Goal: Task Accomplishment & Management: Complete application form

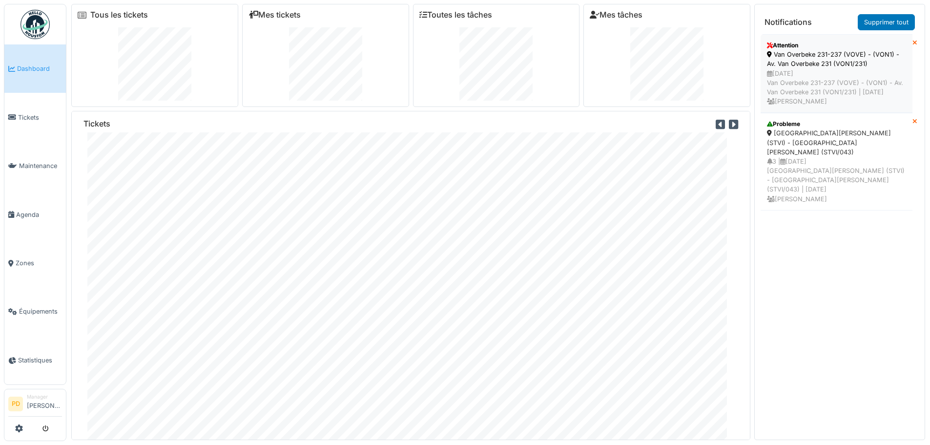
click at [806, 60] on div "Van Overbeke 231-237 (VOVE) - (VON1) - Av. Van Overbeke 231 (VON1/231)" at bounding box center [836, 59] width 139 height 19
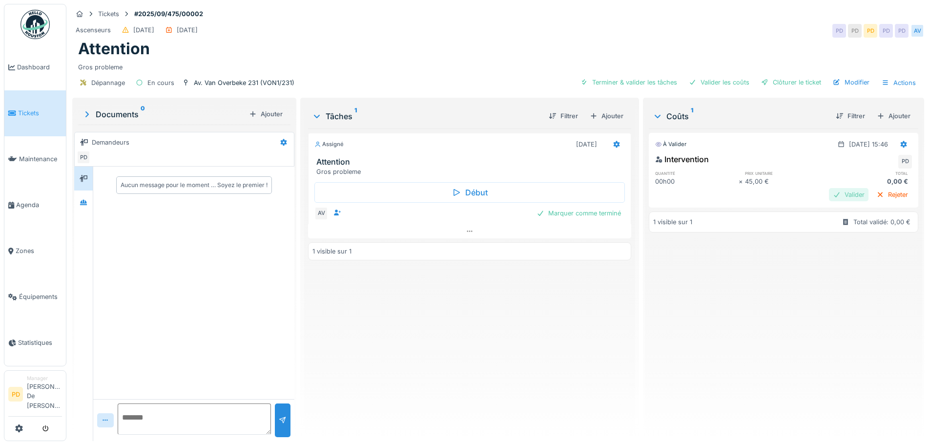
click at [829, 195] on div "Valider" at bounding box center [849, 194] width 40 height 13
click at [20, 429] on icon at bounding box center [19, 428] width 8 height 8
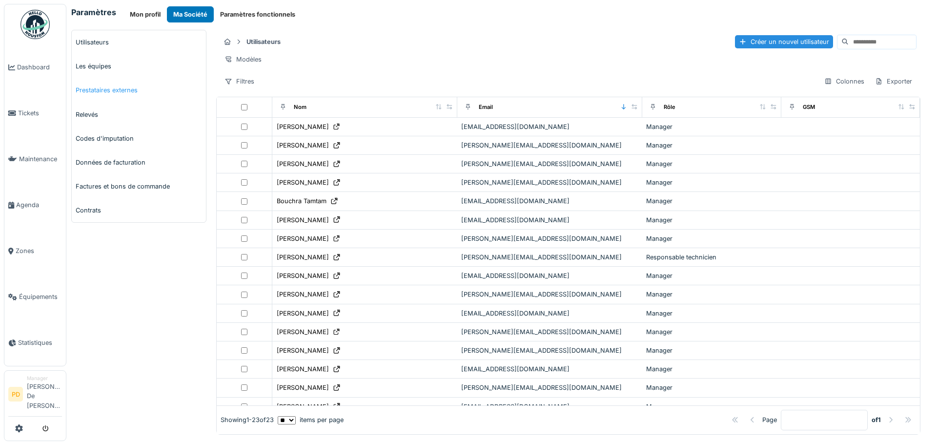
click at [104, 86] on link "Prestataires externes" at bounding box center [139, 90] width 134 height 24
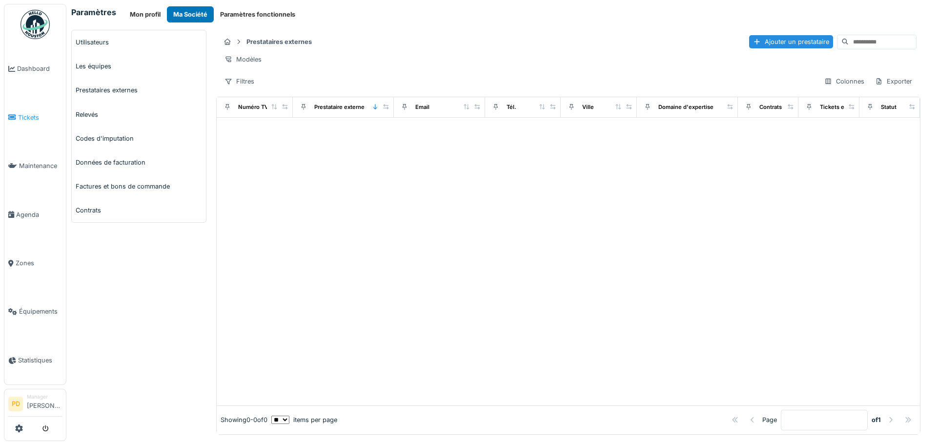
click at [22, 118] on span "Tickets" at bounding box center [40, 117] width 44 height 9
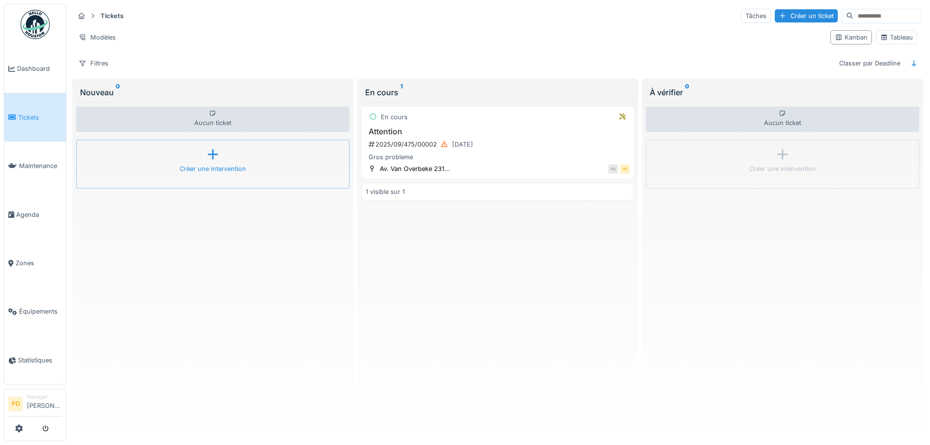
click at [206, 160] on icon at bounding box center [213, 154] width 15 height 12
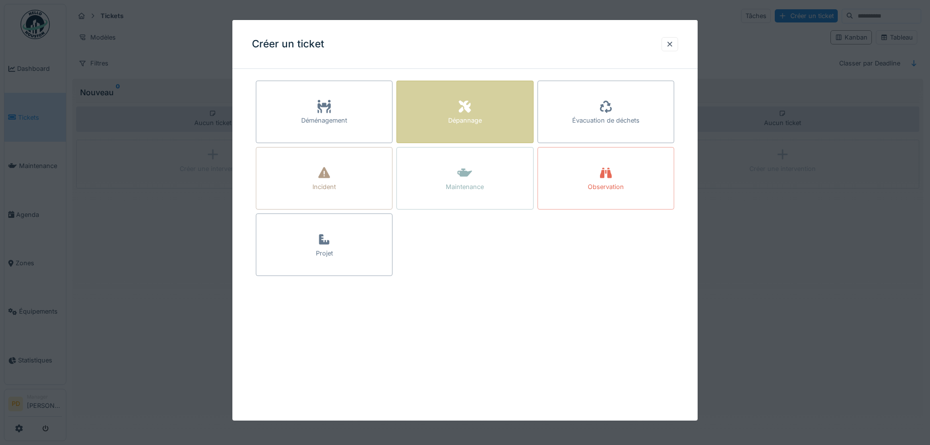
click at [470, 104] on icon at bounding box center [464, 107] width 15 height 12
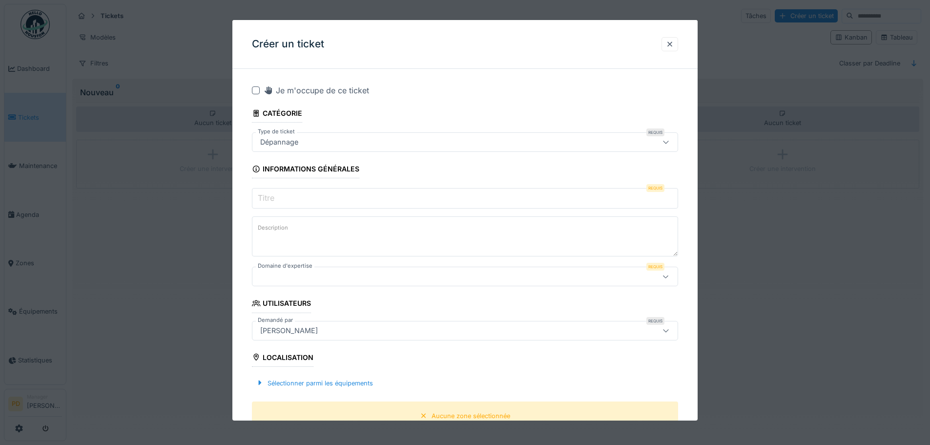
click at [286, 197] on input "Titre" at bounding box center [465, 198] width 426 height 21
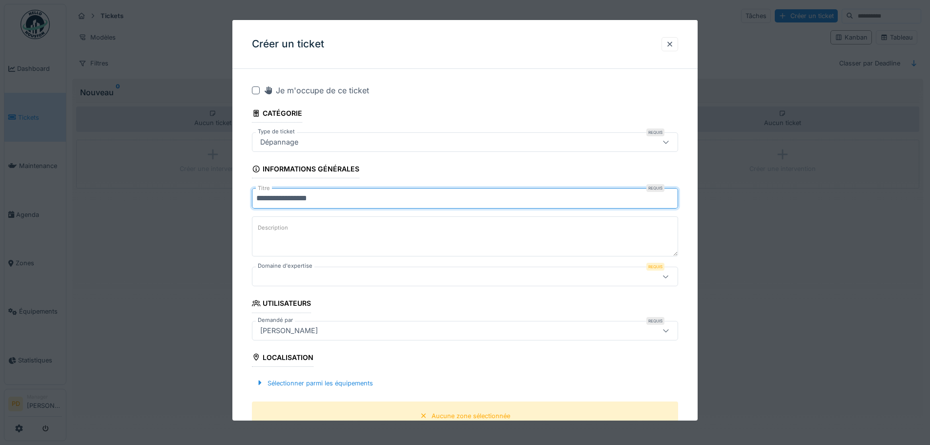
type input "**********"
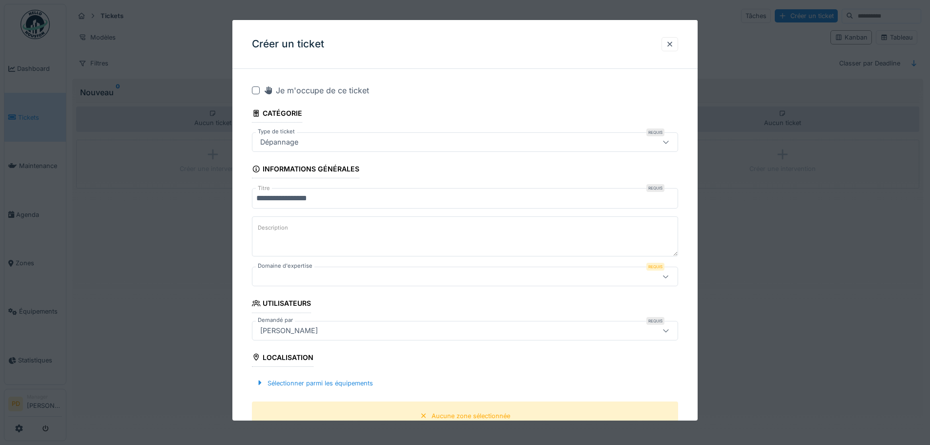
click at [284, 280] on div at bounding box center [440, 276] width 368 height 11
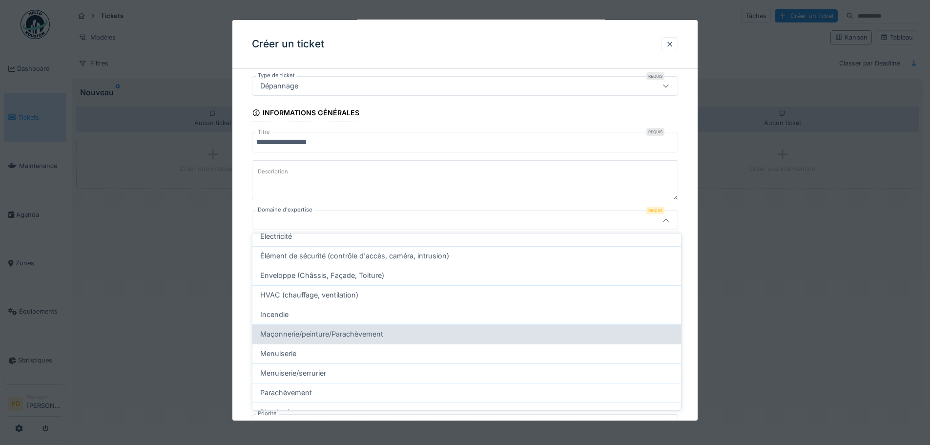
scroll to position [146, 0]
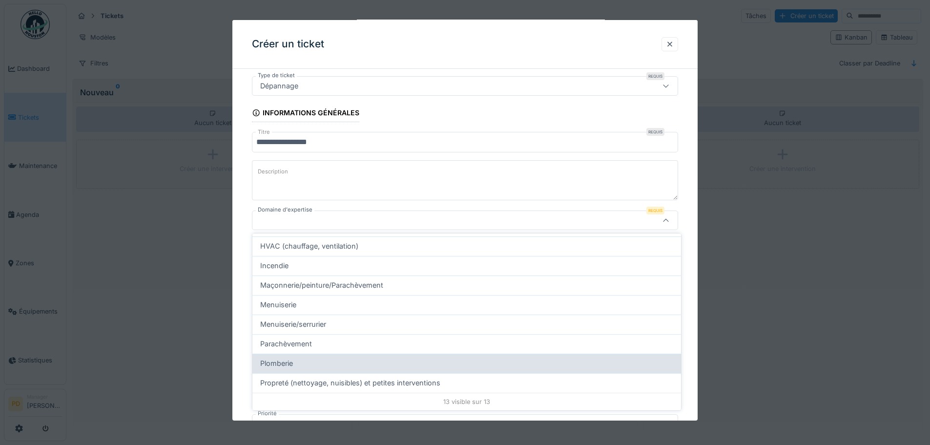
click at [285, 358] on span "Plomberie" at bounding box center [276, 363] width 33 height 11
type input "****"
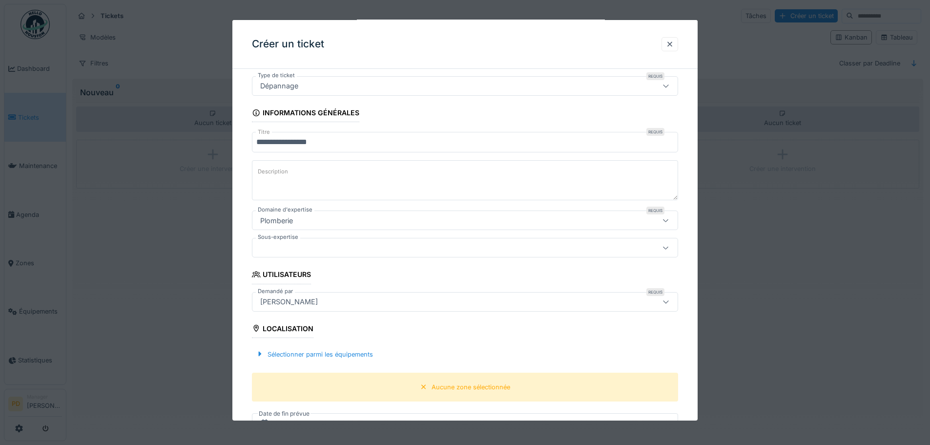
click at [287, 249] on div at bounding box center [440, 247] width 368 height 11
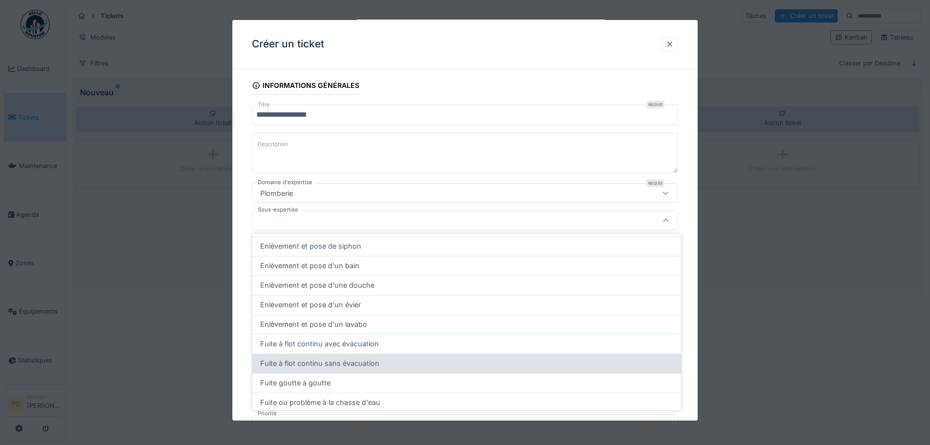
scroll to position [195, 0]
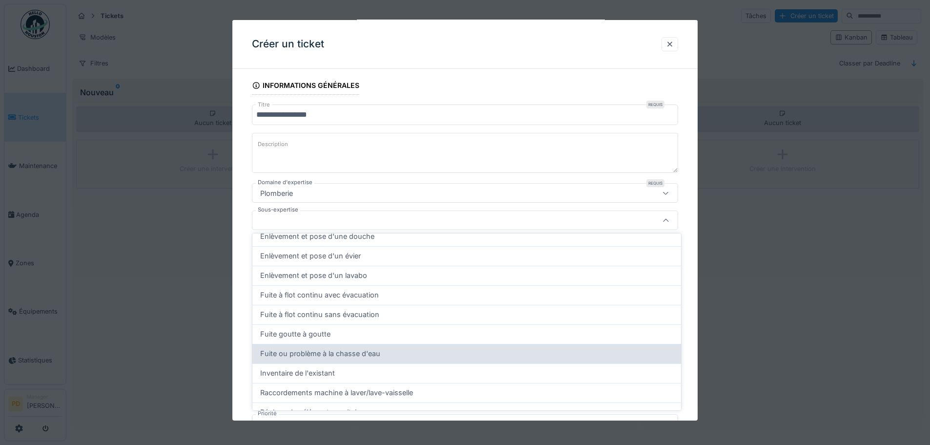
click at [295, 353] on span "Fuite ou problème à la chasse d'eau" at bounding box center [320, 353] width 120 height 11
type input "****"
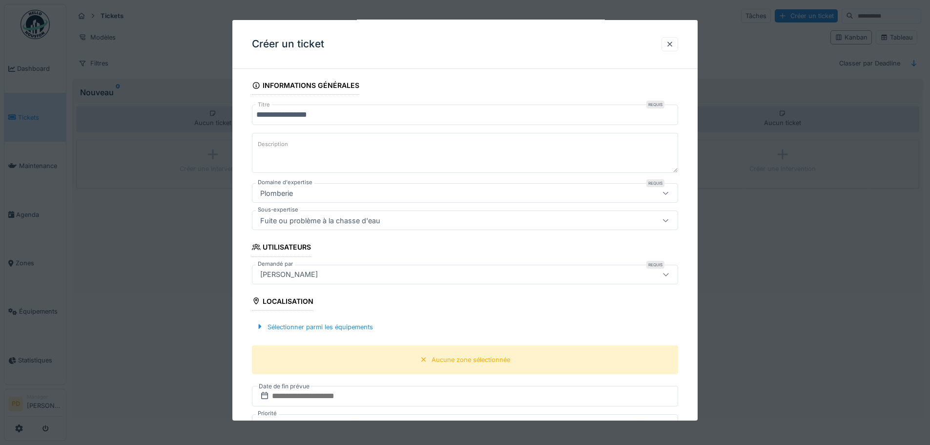
click at [278, 145] on label "Description" at bounding box center [273, 144] width 34 height 12
click at [278, 145] on textarea "Description" at bounding box center [465, 153] width 426 height 40
click at [460, 367] on div "Aucune zone sélectionnée" at bounding box center [465, 359] width 426 height 29
click at [445, 361] on div "Aucune zone sélectionnée" at bounding box center [471, 359] width 79 height 9
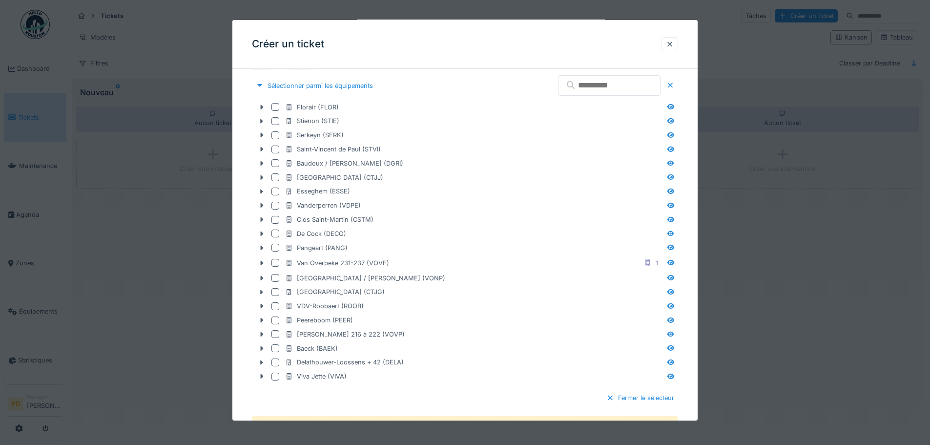
scroll to position [328, 0]
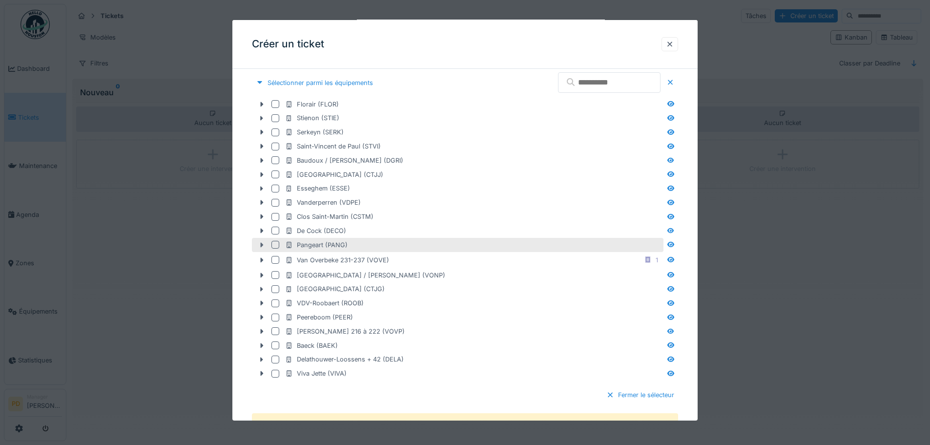
click at [264, 244] on icon at bounding box center [262, 245] width 8 height 6
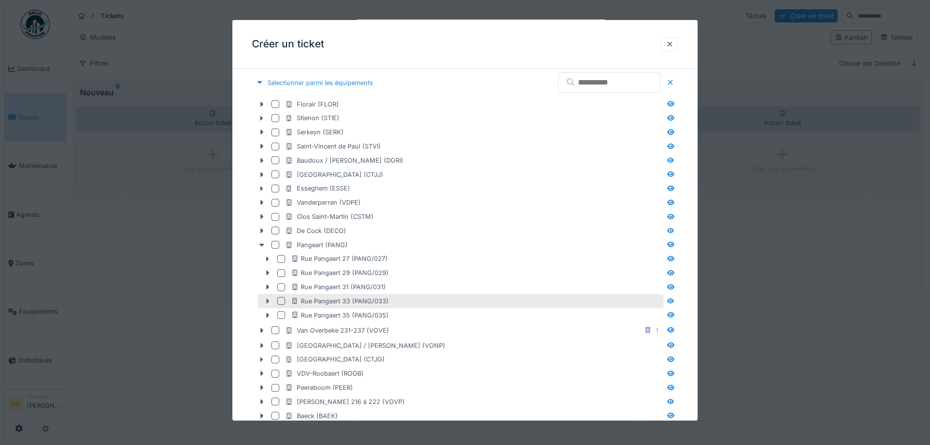
click at [266, 301] on icon at bounding box center [268, 301] width 8 height 6
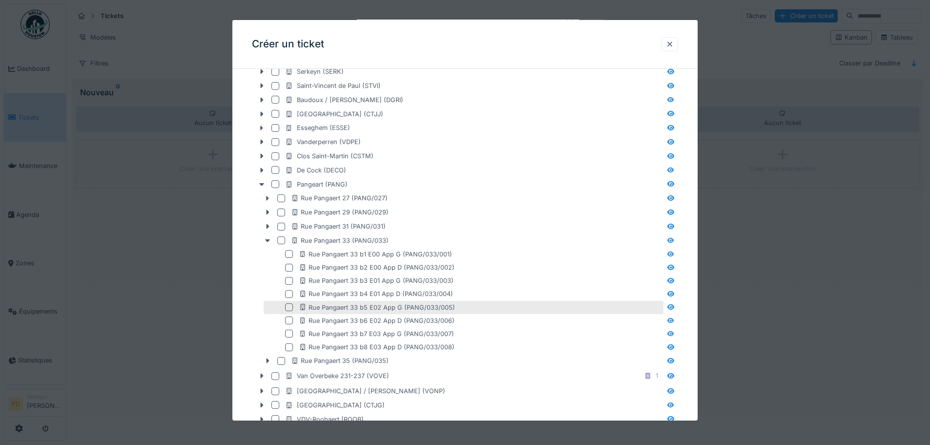
scroll to position [425, 0]
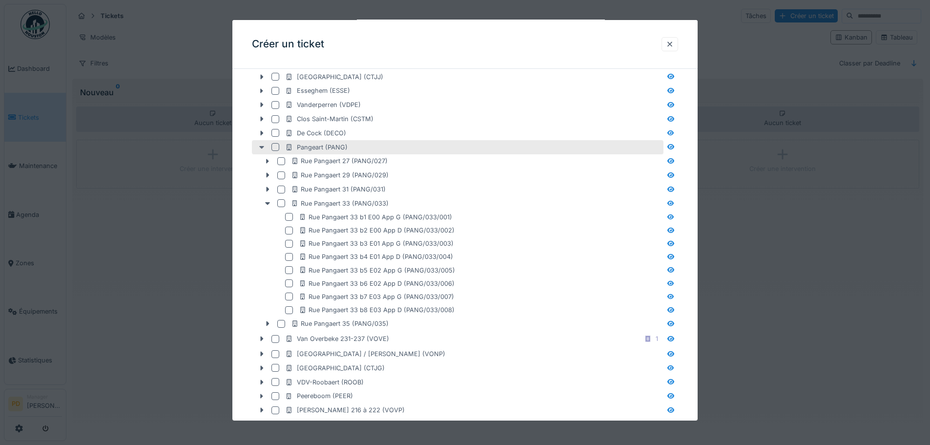
click at [261, 149] on icon at bounding box center [262, 147] width 8 height 6
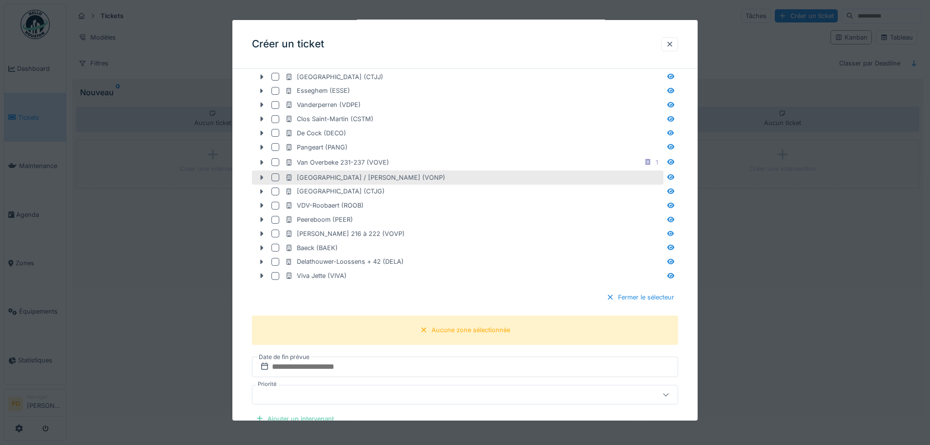
click at [258, 176] on icon at bounding box center [262, 177] width 8 height 6
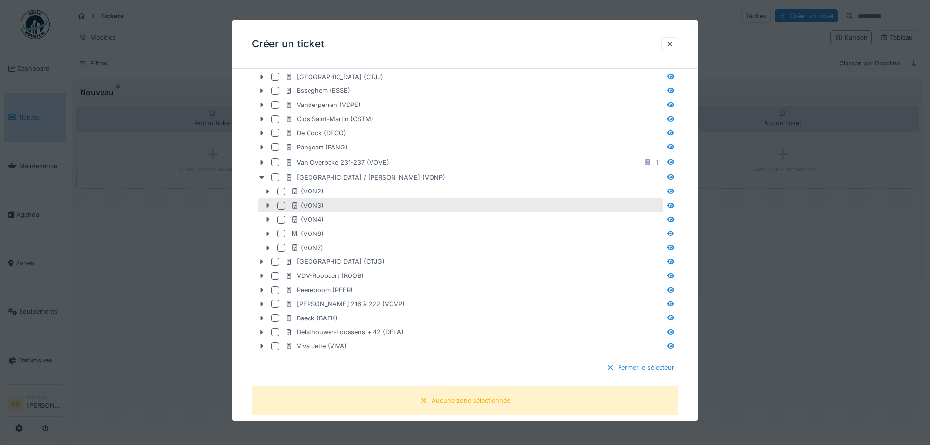
click at [267, 205] on icon at bounding box center [268, 205] width 3 height 5
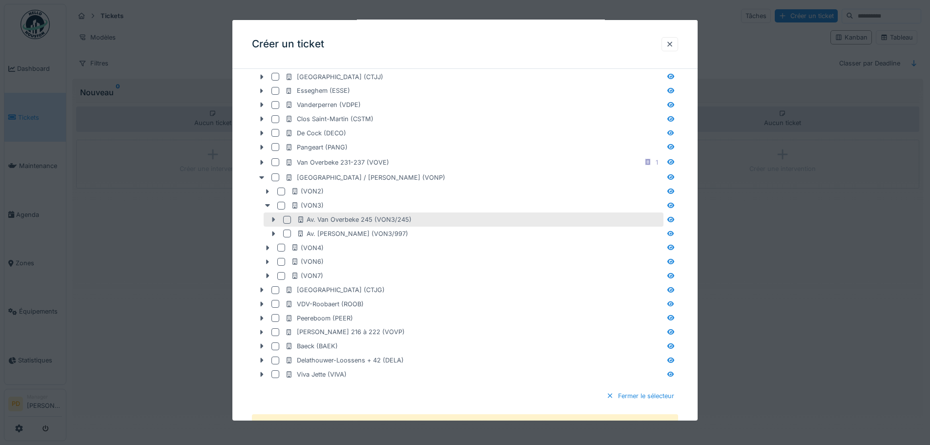
click at [272, 219] on icon at bounding box center [273, 219] width 3 height 5
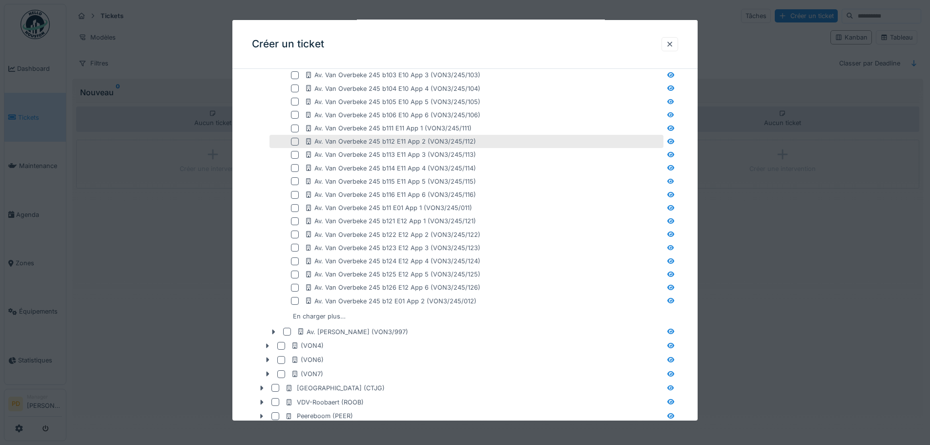
scroll to position [620, 0]
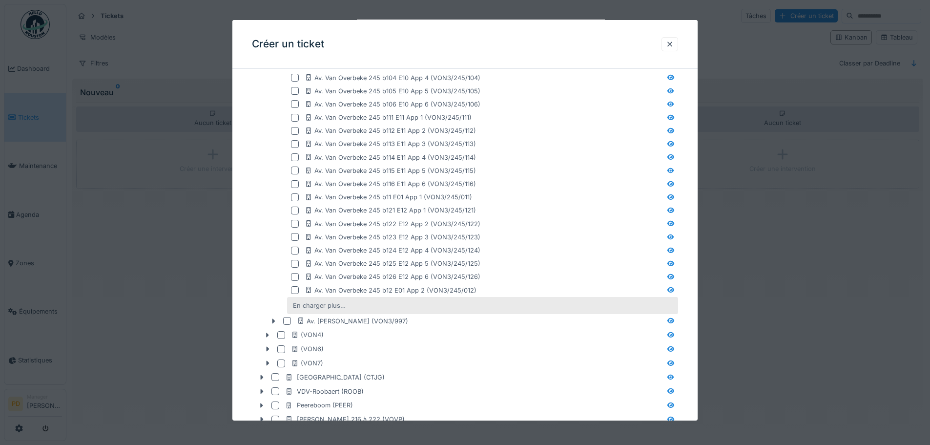
click at [308, 303] on div "En charger plus…" at bounding box center [319, 305] width 61 height 13
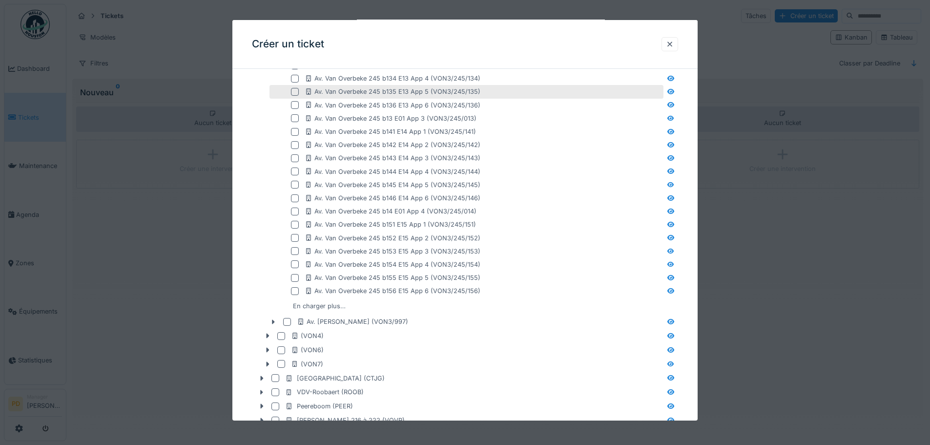
scroll to position [913, 0]
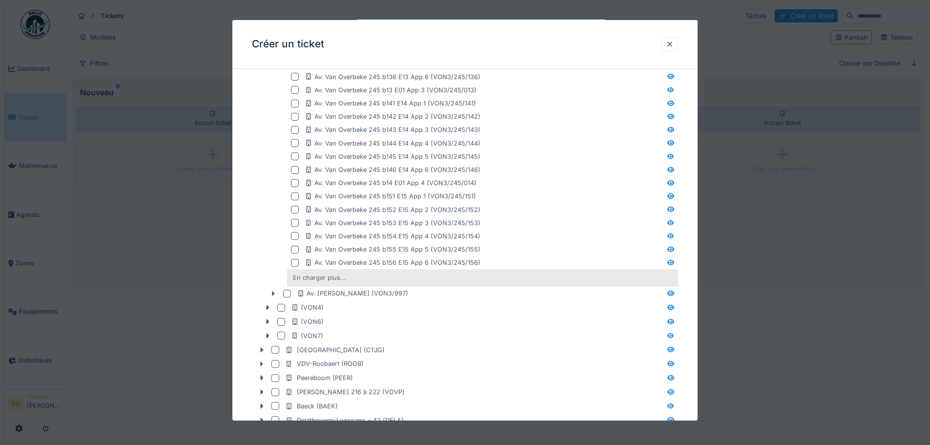
click at [317, 280] on div "En charger plus…" at bounding box center [319, 277] width 61 height 13
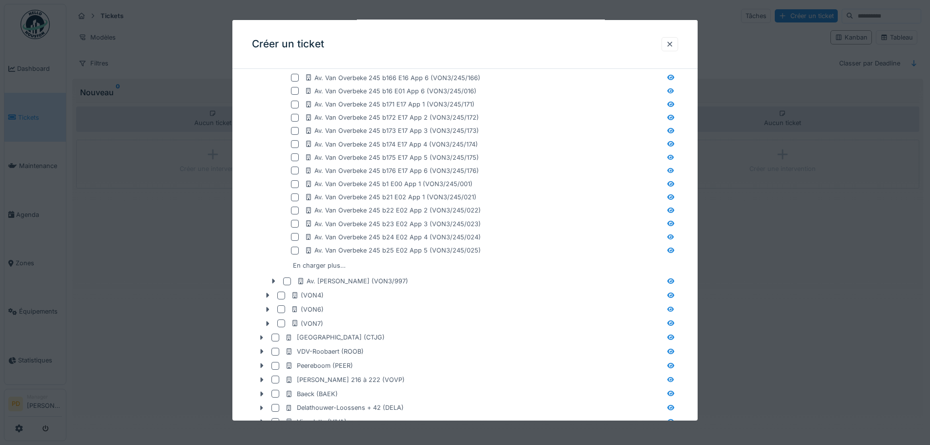
scroll to position [1206, 0]
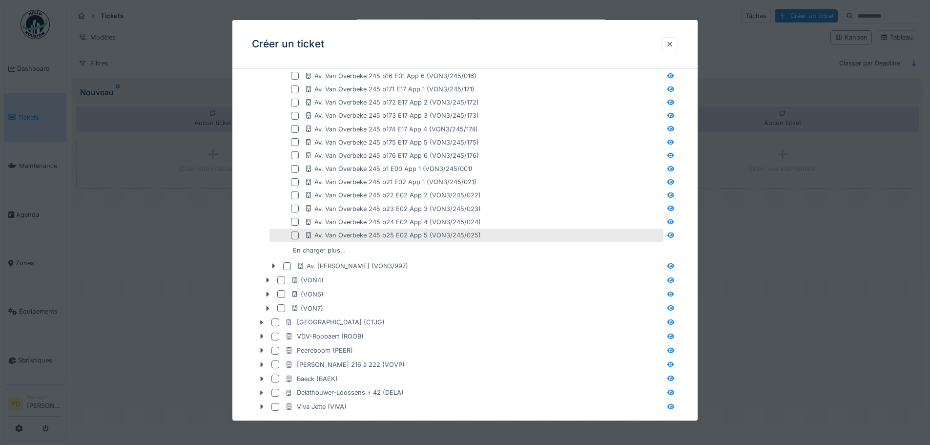
click at [294, 237] on div at bounding box center [295, 235] width 8 height 8
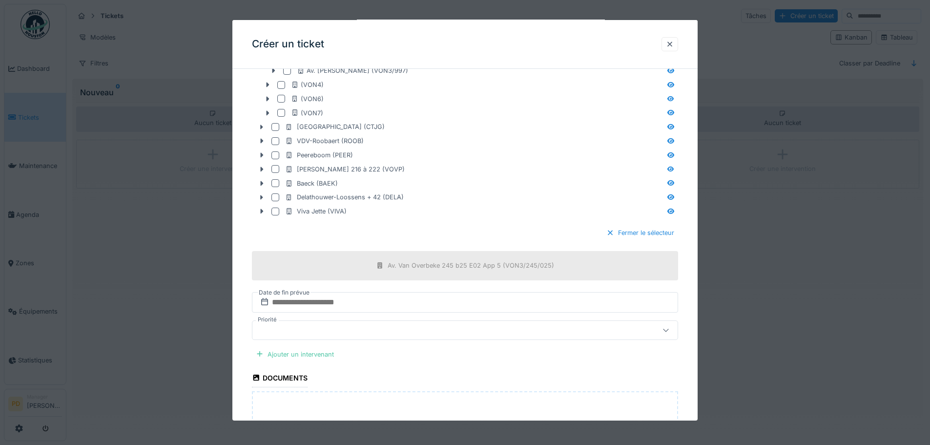
scroll to position [1450, 0]
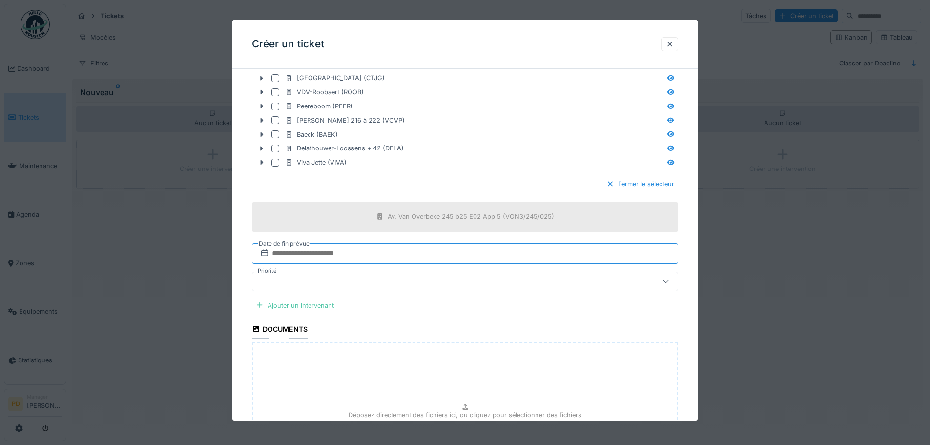
click at [308, 255] on input "text" at bounding box center [465, 253] width 426 height 21
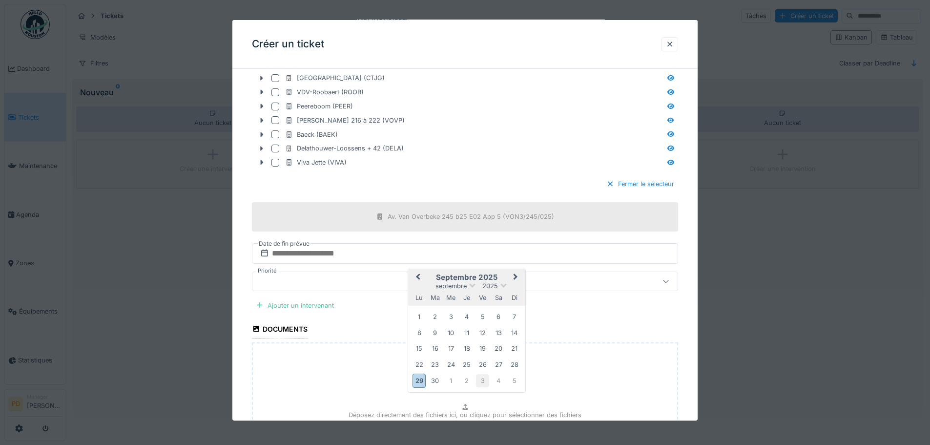
click at [481, 380] on div "3" at bounding box center [482, 380] width 13 height 13
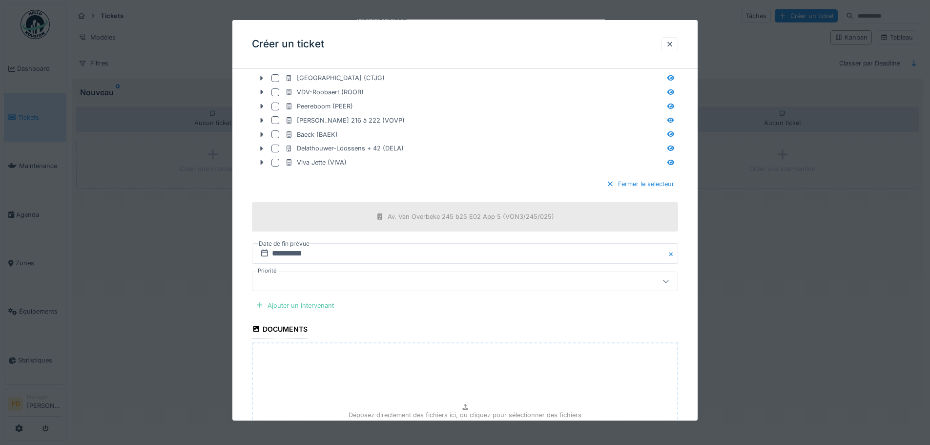
click at [296, 280] on div at bounding box center [440, 281] width 368 height 11
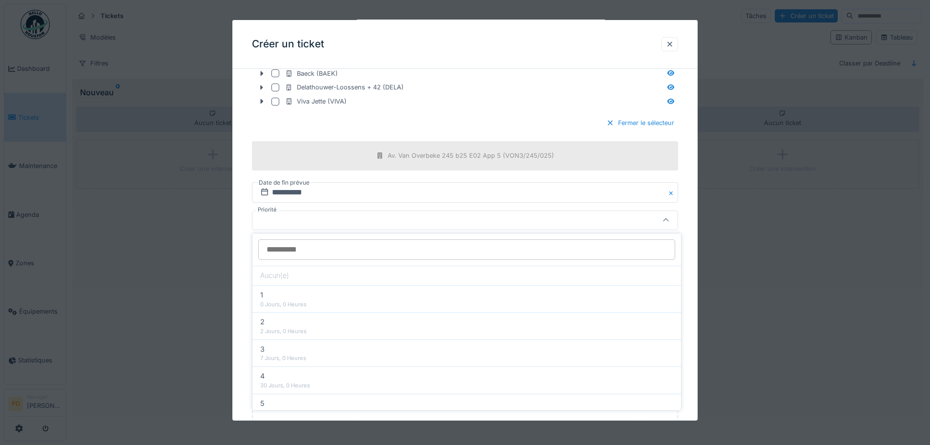
click at [299, 228] on div at bounding box center [465, 220] width 426 height 20
click at [297, 246] on div "Ajouter un intervenant" at bounding box center [295, 244] width 86 height 13
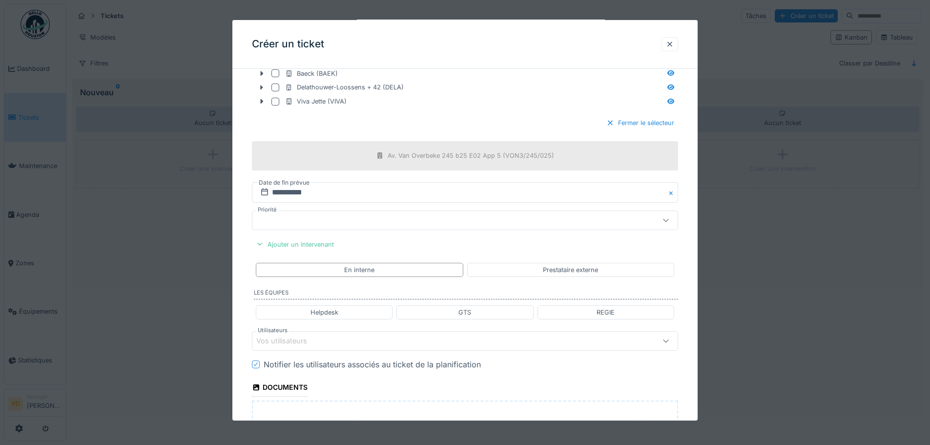
click at [307, 342] on div "Vos utilisateurs" at bounding box center [288, 340] width 64 height 11
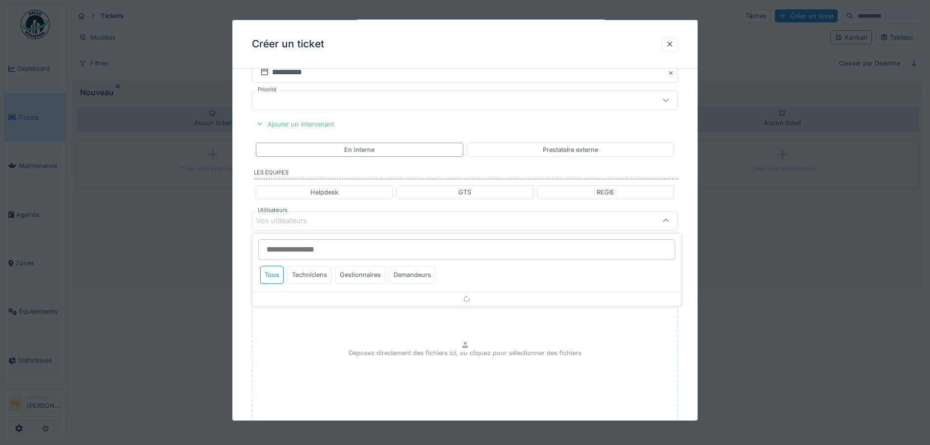
scroll to position [1632, 0]
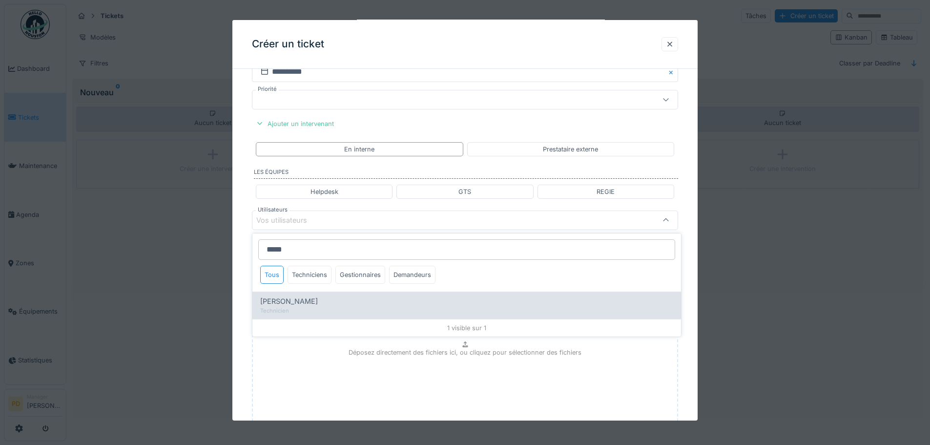
type input "*****"
click at [296, 305] on span "[PERSON_NAME]" at bounding box center [289, 301] width 58 height 11
type input "*****"
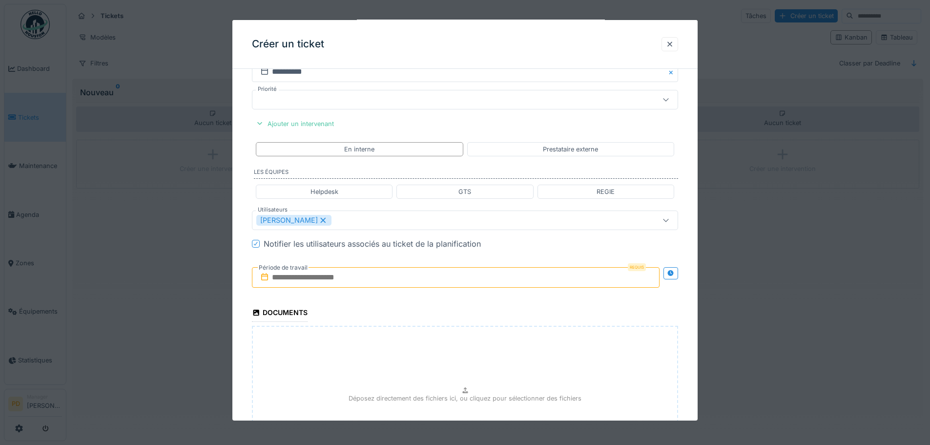
click at [295, 279] on input "text" at bounding box center [456, 277] width 408 height 21
click at [674, 273] on icon at bounding box center [670, 273] width 6 height 6
click at [672, 272] on icon at bounding box center [670, 272] width 7 height 7
click at [487, 277] on input "text" at bounding box center [456, 277] width 408 height 21
click at [506, 301] on span "Next Month" at bounding box center [506, 301] width 0 height 12
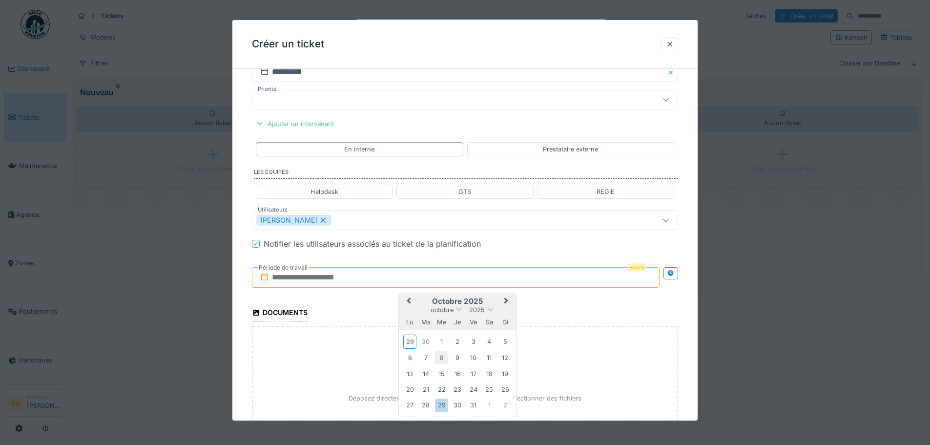
click at [439, 356] on div "8" at bounding box center [441, 357] width 13 height 13
click at [455, 358] on div "9" at bounding box center [457, 357] width 13 height 13
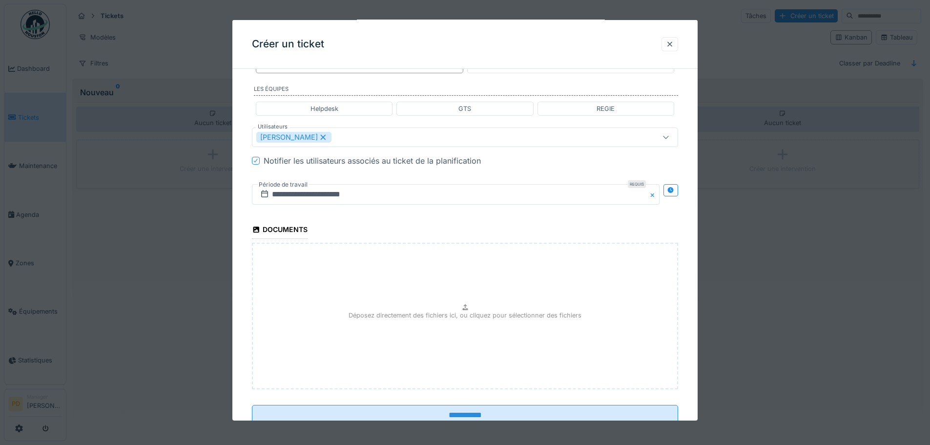
scroll to position [1747, 0]
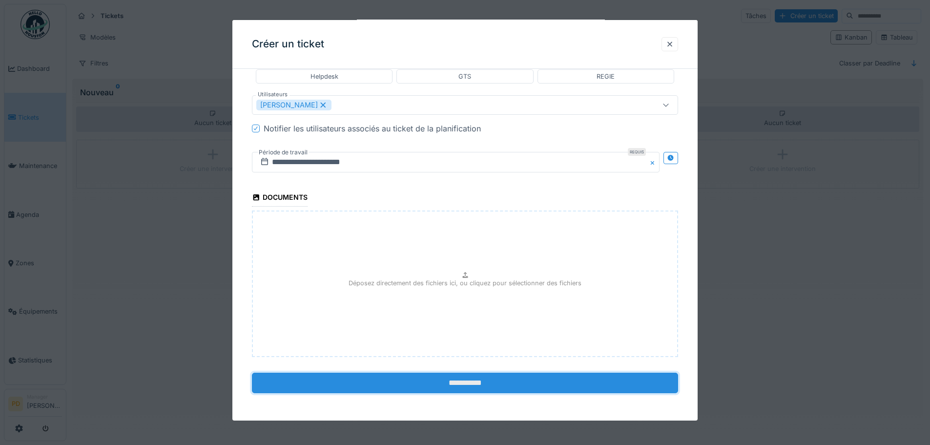
click at [464, 388] on input "**********" at bounding box center [465, 382] width 426 height 21
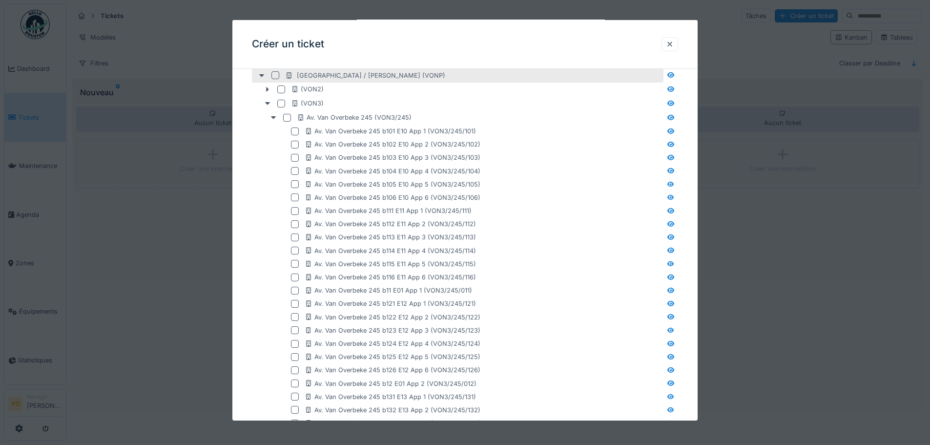
scroll to position [537, 0]
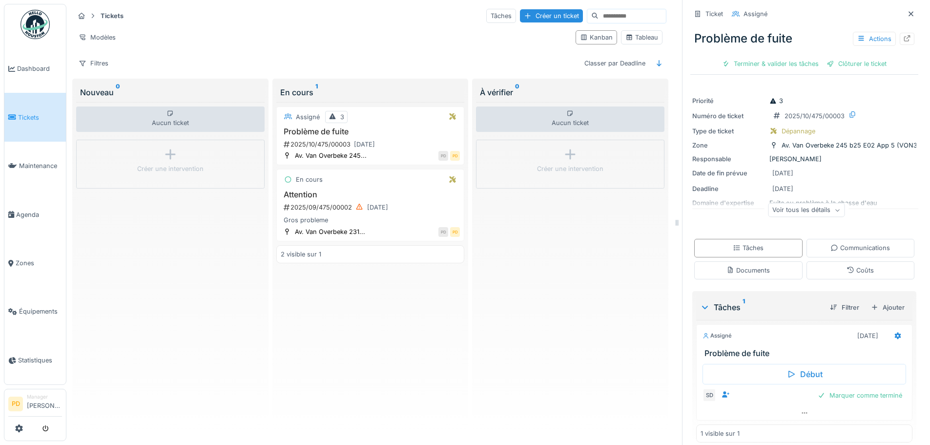
click at [794, 213] on div "Voir tous les détails" at bounding box center [806, 210] width 77 height 14
